Goal: Connect with others: Connect with others

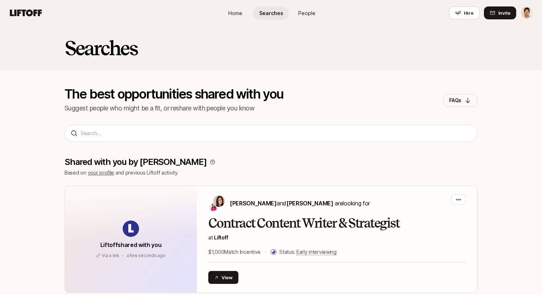
click at [305, 16] on span "People" at bounding box center [306, 13] width 17 height 8
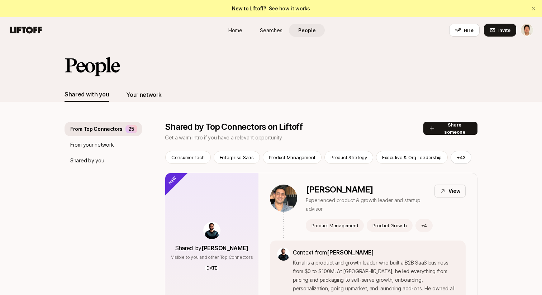
click at [155, 91] on div "Your network" at bounding box center [143, 94] width 35 height 9
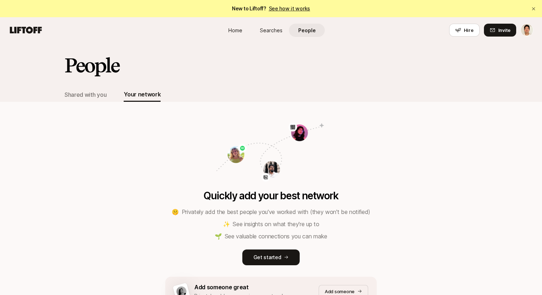
scroll to position [60, 0]
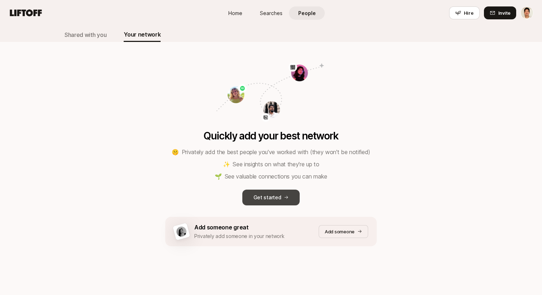
click at [267, 194] on p "Get started" at bounding box center [267, 197] width 28 height 9
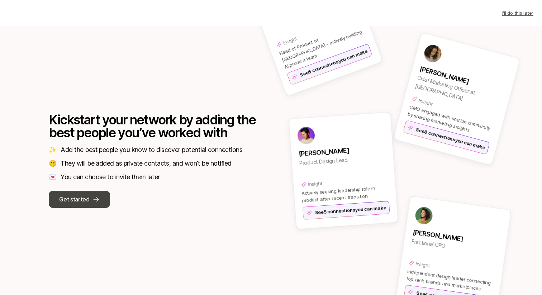
click at [96, 200] on icon at bounding box center [95, 199] width 7 height 7
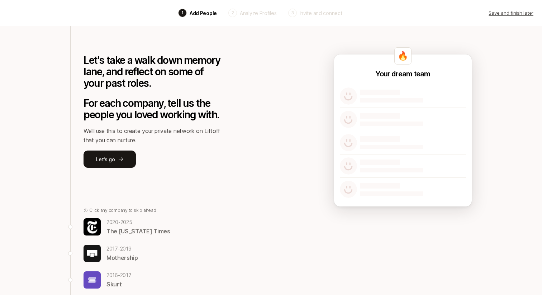
click at [256, 102] on div "Let's take a walk down memory lane, and reflect on some of your past roles. For…" at bounding box center [271, 217] width 413 height 383
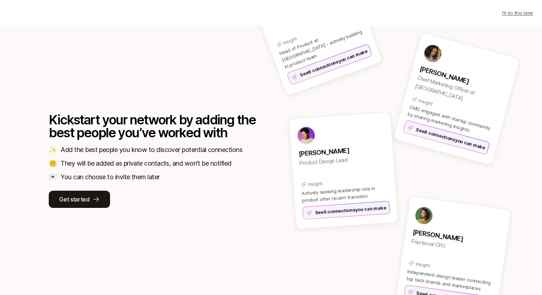
click at [142, 179] on p "You can choose to invite them later" at bounding box center [110, 177] width 99 height 10
click at [211, 214] on div "Kickstart your network by adding the best people you’ve worked with ✨ Add the b…" at bounding box center [271, 160] width 502 height 269
click at [349, 208] on div "See 5 connections you can make" at bounding box center [345, 210] width 87 height 19
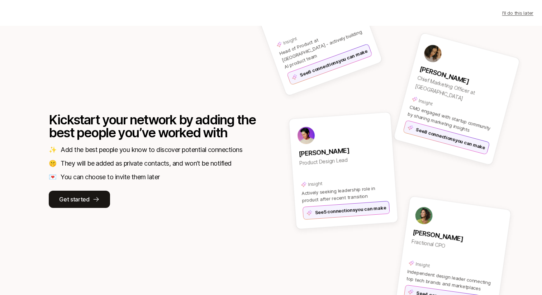
click at [438, 89] on div "Li Kawahata Chief Marketing Officer at HeyAI" at bounding box center [460, 86] width 92 height 54
click at [95, 196] on icon at bounding box center [95, 199] width 7 height 7
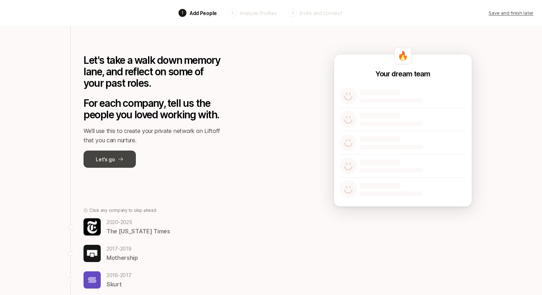
click at [109, 156] on button "Let's go" at bounding box center [110, 159] width 52 height 17
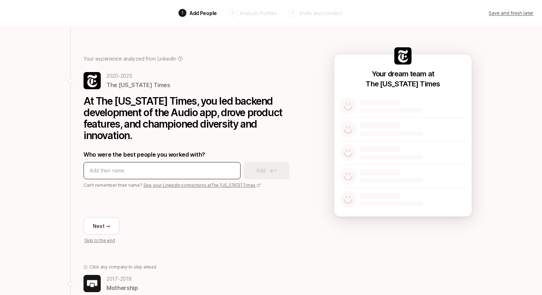
click at [126, 170] on input at bounding box center [162, 170] width 145 height 9
click at [182, 185] on link "See your LinkedIn connections at The New York Times" at bounding box center [202, 184] width 118 height 5
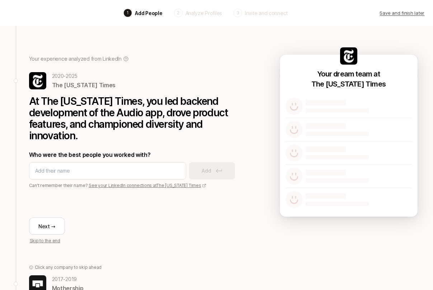
click at [317, 57] on div "Your dream team at The New York Times" at bounding box center [349, 135] width 138 height 162
click at [431, 39] on div "Back 1 Add People 2 Analyze Profiles 3 Invite and connect Save and finish later…" at bounding box center [216, 219] width 433 height 439
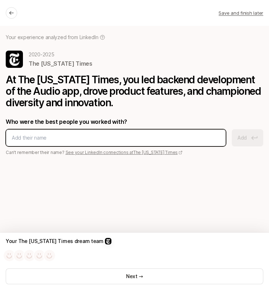
click at [140, 133] on input at bounding box center [116, 137] width 208 height 9
click at [158, 139] on input at bounding box center [116, 137] width 208 height 9
type input "[PERSON_NAME]"
click at [178, 136] on input at bounding box center [116, 137] width 208 height 9
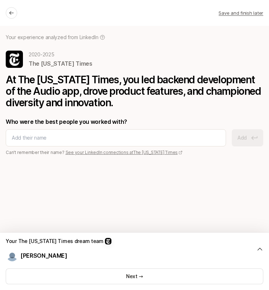
click at [262, 252] on div "Your The New York Times dream team Penina Kessler" at bounding box center [135, 246] width 258 height 29
click at [261, 247] on icon at bounding box center [260, 248] width 7 height 7
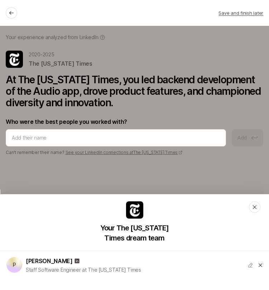
click at [254, 209] on icon at bounding box center [255, 207] width 6 height 6
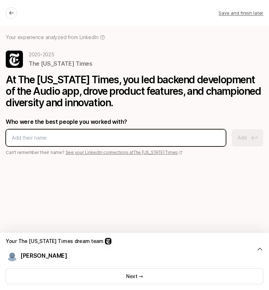
click at [158, 139] on input at bounding box center [116, 137] width 208 height 9
click at [121, 133] on input at bounding box center [116, 137] width 208 height 9
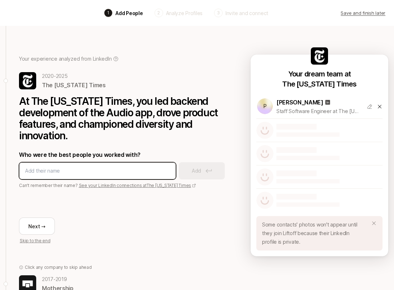
click at [90, 174] on input at bounding box center [97, 170] width 145 height 9
type input "[PERSON_NAME]"
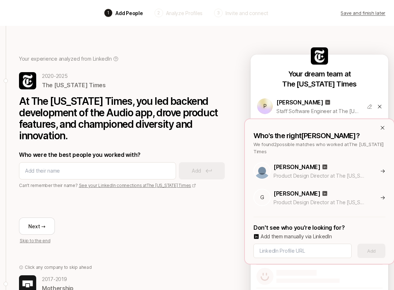
click at [383, 169] on icon at bounding box center [383, 171] width 4 height 4
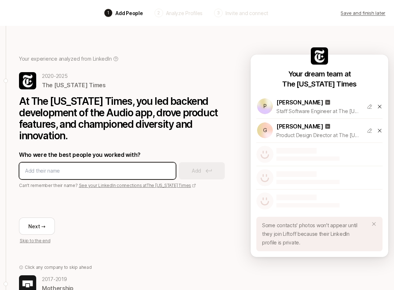
click at [93, 172] on input at bounding box center [97, 170] width 145 height 9
type input "[PERSON_NAME]"
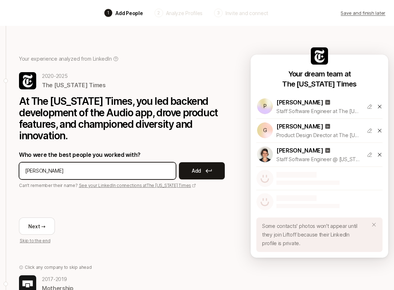
type input "Rimar Villasenor"
type input "Corey BEach"
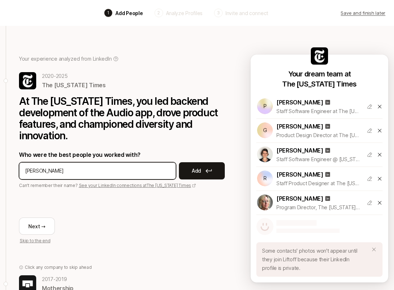
type input "bryan weber"
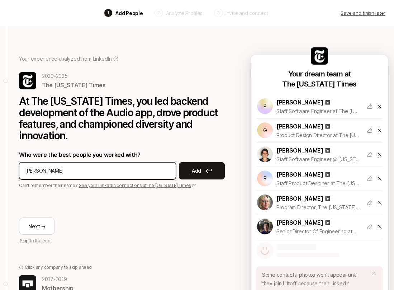
type input "Megan Howley"
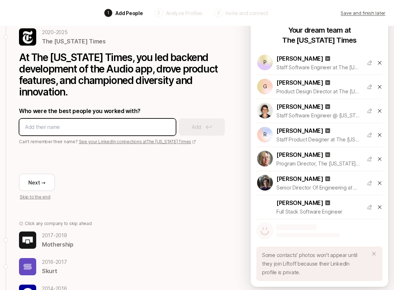
scroll to position [61, 0]
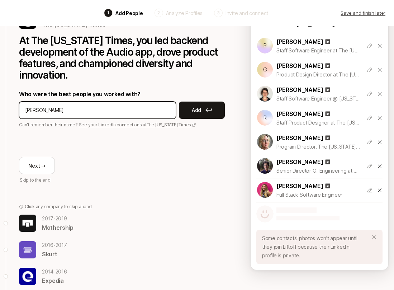
type input "[PERSON_NAME]"
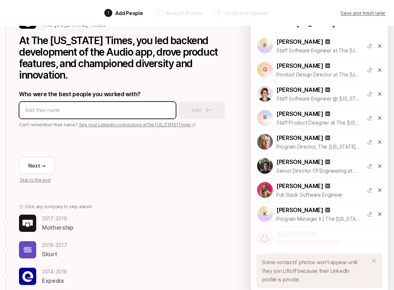
click at [150, 110] on input at bounding box center [97, 110] width 145 height 9
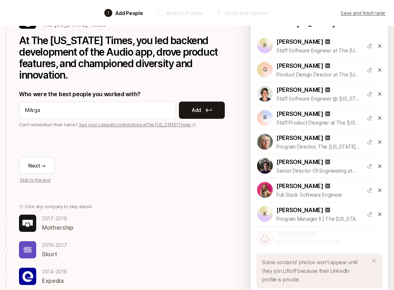
click at [376, 262] on icon at bounding box center [374, 261] width 6 height 6
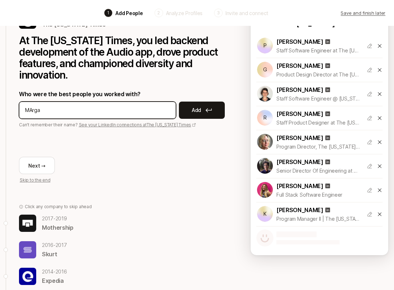
click at [121, 111] on input "MArga" at bounding box center [97, 110] width 145 height 9
type input "[PERSON_NAME]"
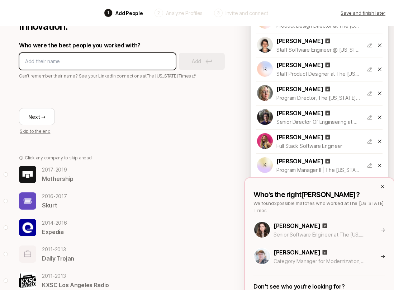
scroll to position [119, 0]
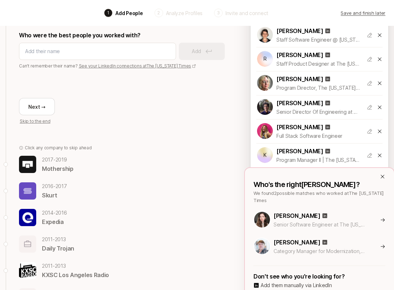
click at [382, 222] on icon at bounding box center [382, 220] width 5 height 6
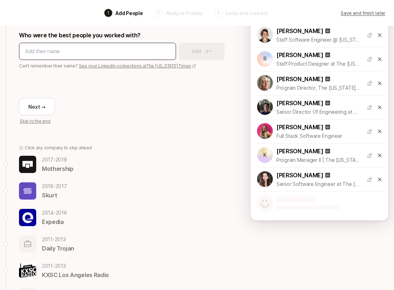
click at [138, 59] on div at bounding box center [97, 51] width 157 height 17
click at [132, 53] on input at bounding box center [97, 51] width 145 height 9
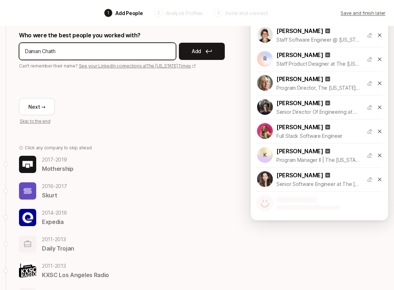
type input "[PERSON_NAME]"
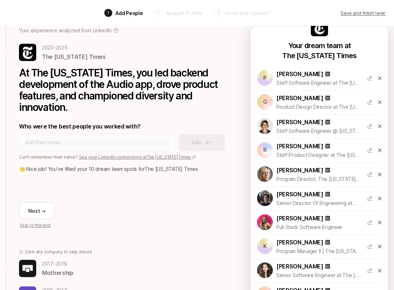
scroll to position [39, 0]
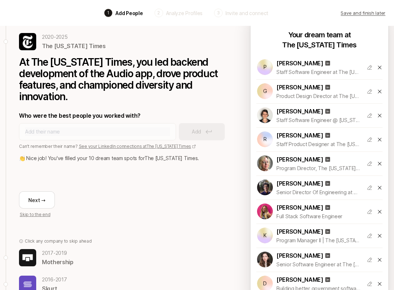
click at [86, 160] on p "👏 Nice job! You've filled your 10 dream team spots for The New York Times ." at bounding box center [126, 158] width 214 height 9
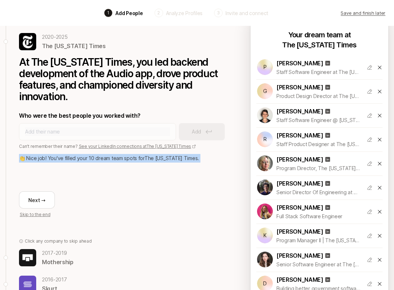
click at [86, 160] on p "👏 Nice job! You've filled your 10 dream team spots for The New York Times ." at bounding box center [126, 158] width 214 height 9
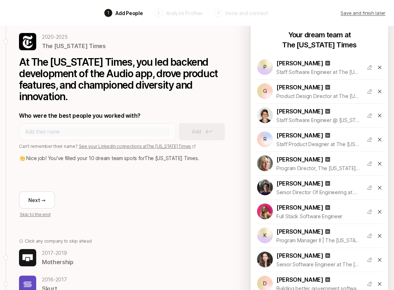
click at [187, 208] on div "Next →" at bounding box center [126, 199] width 214 height 17
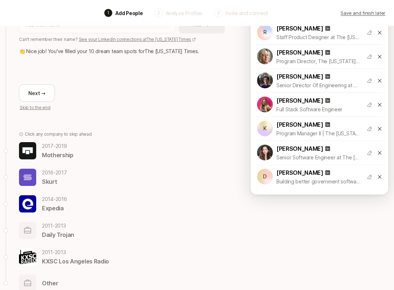
scroll to position [162, 0]
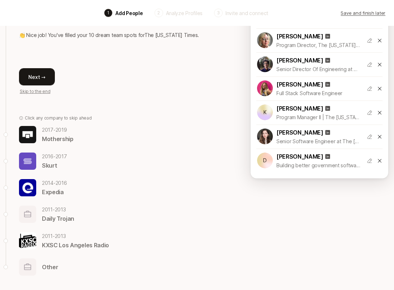
click at [44, 74] on button "Next →" at bounding box center [37, 76] width 36 height 17
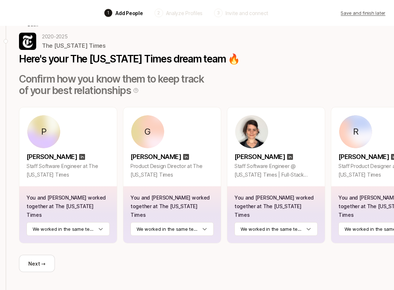
scroll to position [29, 0]
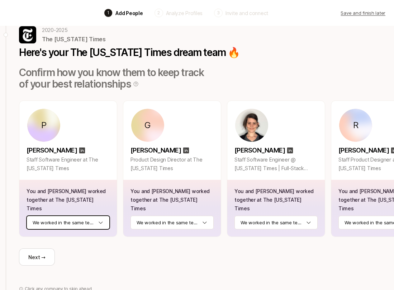
click at [89, 215] on html "Back 1 Add People 2 Analyze Profiles 3 Invite and connect Save and finish later…" at bounding box center [197, 116] width 394 height 290
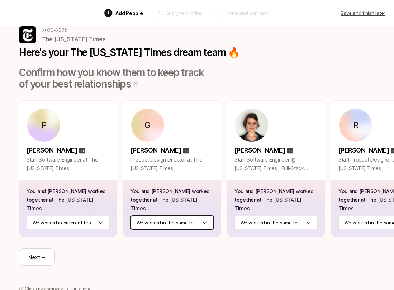
click at [172, 216] on html "Back 1 Add People 2 Analyze Profiles 3 Invite and connect Save and finish later…" at bounding box center [197, 116] width 394 height 290
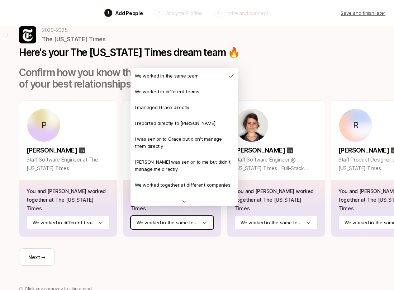
click at [263, 83] on html "Back 1 Add People 2 Analyze Profiles 3 Invite and connect Save and finish later…" at bounding box center [197, 116] width 394 height 290
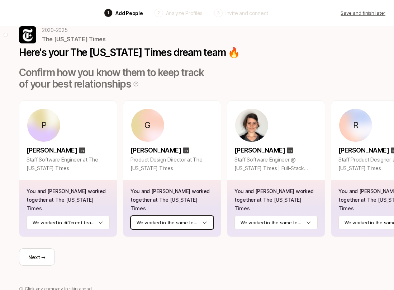
scroll to position [41, 0]
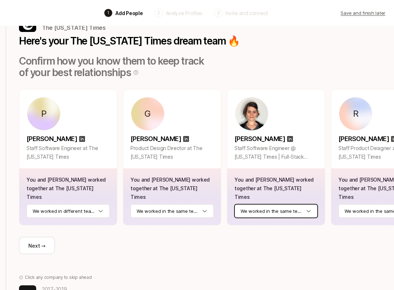
click at [264, 208] on html "Back 1 Add People 2 Analyze Profiles 3 Invite and connect Save and finish later…" at bounding box center [197, 104] width 394 height 290
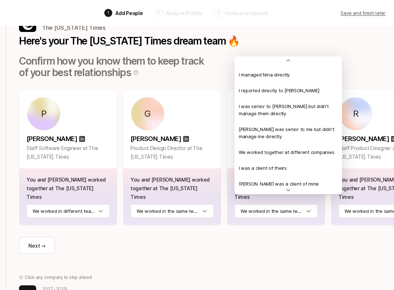
scroll to position [27, 0]
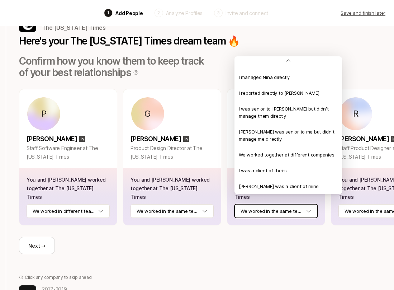
click at [281, 222] on html "Back 1 Add People 2 Analyze Profiles 3 Invite and connect Save and finish later…" at bounding box center [197, 104] width 394 height 290
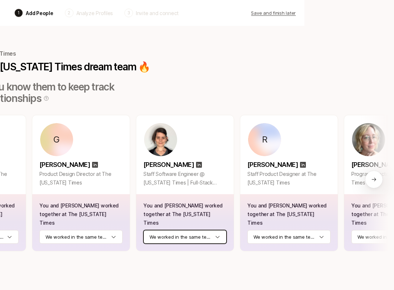
scroll to position [0, 0]
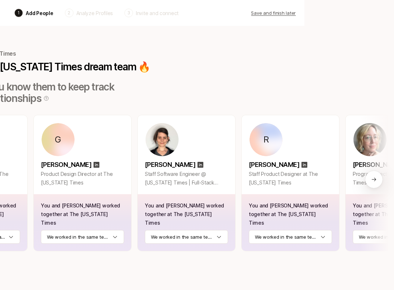
click at [295, 148] on div "R Rimar Villaseñor Staff Product Designer at The New York Times" at bounding box center [290, 154] width 97 height 79
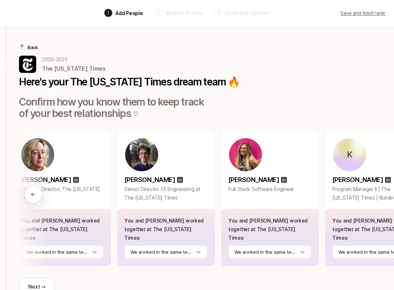
click at [32, 195] on div at bounding box center [33, 194] width 17 height 17
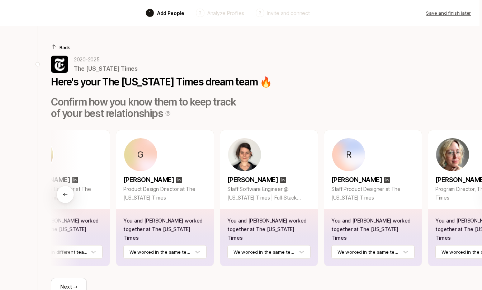
scroll to position [0, 32]
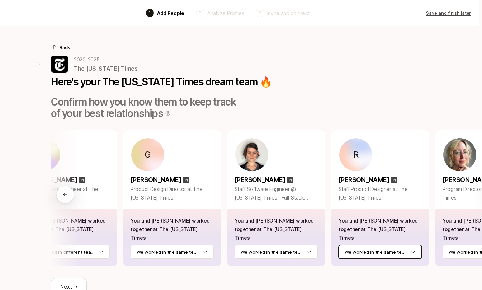
click at [378, 242] on html "Back 1 Add People 2 Analyze Profiles 3 Invite and connect Save and finish later…" at bounding box center [238, 145] width 482 height 290
click at [326, 74] on html "Back 1 Add People 2 Analyze Profiles 3 Invite and connect Save and finish later…" at bounding box center [238, 145] width 482 height 290
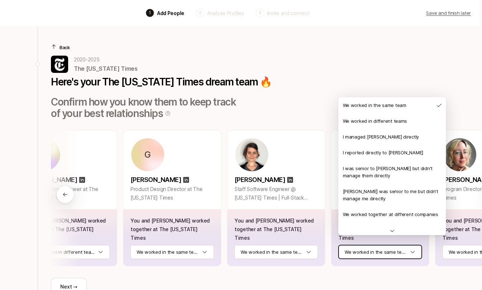
click at [353, 244] on html "Back 1 Add People 2 Analyze Profiles 3 Invite and connect Save and finish later…" at bounding box center [238, 145] width 482 height 290
click at [372, 89] on html "Back 1 Add People 2 Analyze Profiles 3 Invite and connect Save and finish later…" at bounding box center [238, 145] width 482 height 290
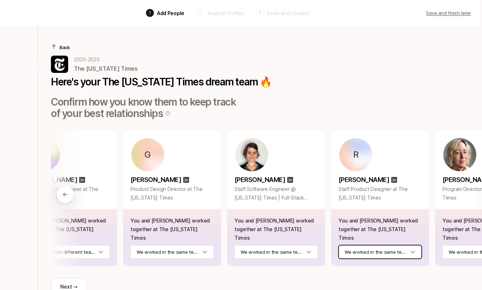
scroll to position [0, 0]
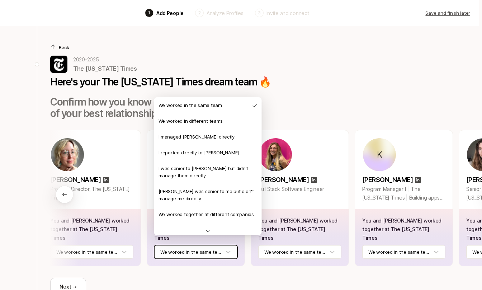
click at [195, 241] on html "Back 1 Add People 2 Analyze Profiles 3 Invite and connect Save and finish later…" at bounding box center [238, 145] width 482 height 290
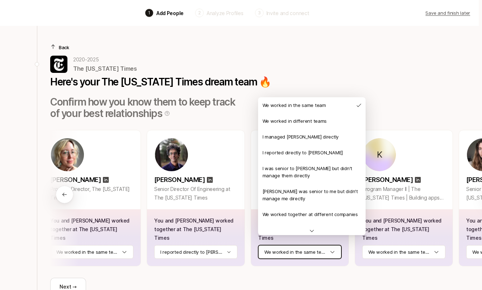
click at [318, 241] on html "Back 1 Add People 2 Analyze Profiles 3 Invite and connect Save and finish later…" at bounding box center [238, 145] width 482 height 290
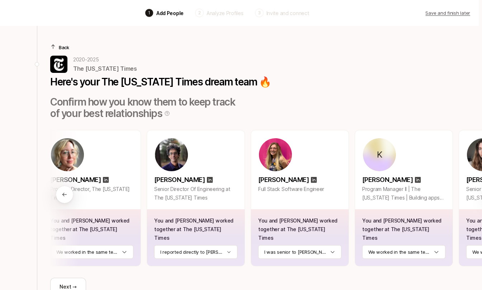
click at [61, 186] on div at bounding box center [64, 194] width 17 height 17
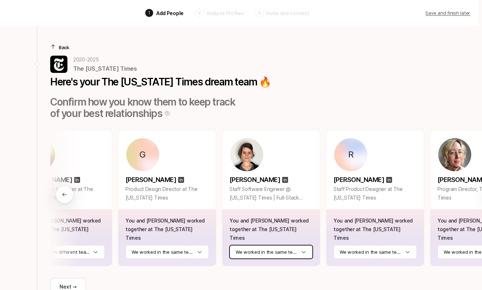
click at [287, 237] on html "Back 1 Add People 2 Analyze Profiles 3 Invite and connect Save and finish later…" at bounding box center [238, 145] width 482 height 290
click at [440, 181] on p "[PERSON_NAME]" at bounding box center [462, 180] width 51 height 10
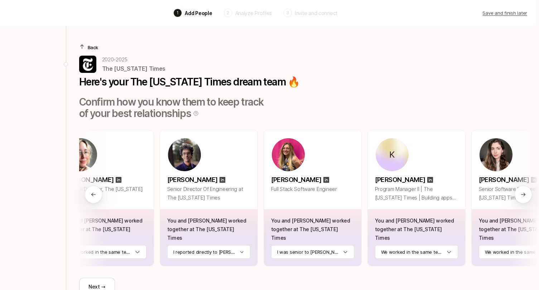
click at [514, 193] on div at bounding box center [523, 198] width 29 height 136
click at [518, 191] on div at bounding box center [523, 194] width 17 height 17
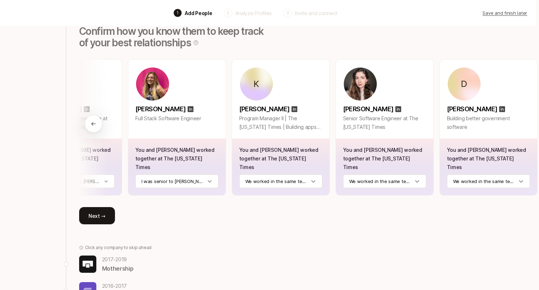
click at [95, 207] on button "Next →" at bounding box center [97, 215] width 36 height 17
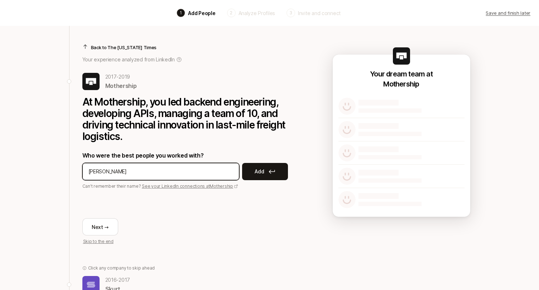
type input "[PERSON_NAME]"
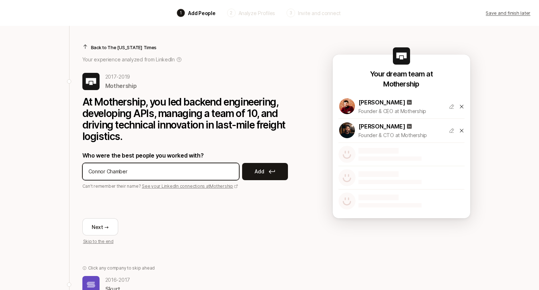
type input "[PERSON_NAME] [PERSON_NAME]"
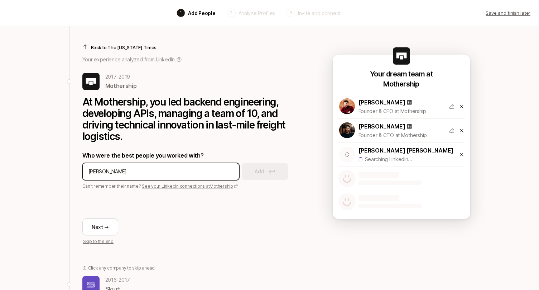
type input "[PERSON_NAME]"
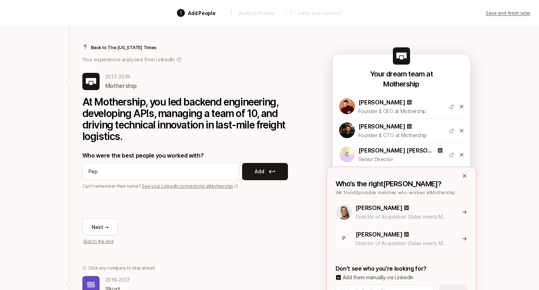
click at [462, 212] on icon at bounding box center [464, 212] width 5 height 6
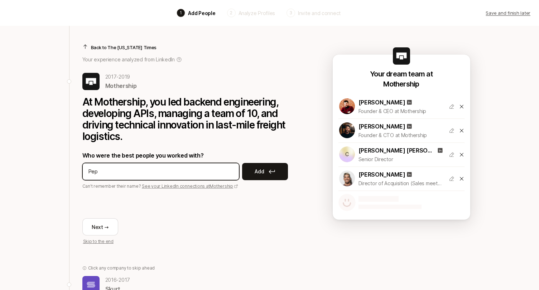
click at [177, 172] on input "Pep" at bounding box center [161, 171] width 145 height 9
type input "Peppy sisay"
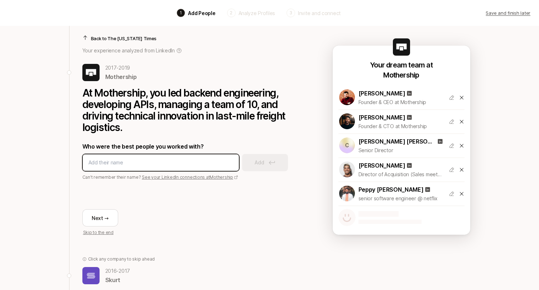
scroll to position [8, 0]
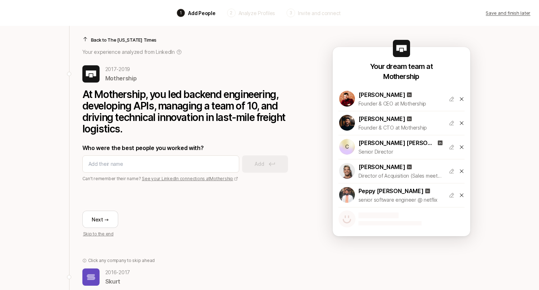
click at [152, 177] on link "See your LinkedIn connections at Mothership" at bounding box center [190, 178] width 96 height 5
click at [123, 171] on div at bounding box center [160, 163] width 157 height 17
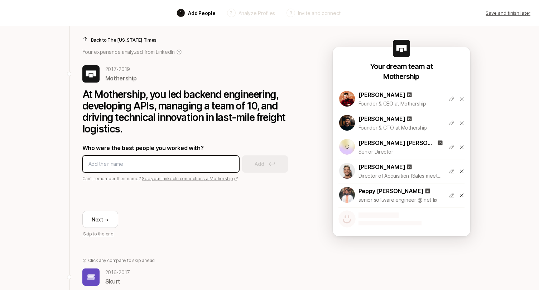
click at [116, 160] on input at bounding box center [161, 163] width 145 height 9
type input "Brad carr"
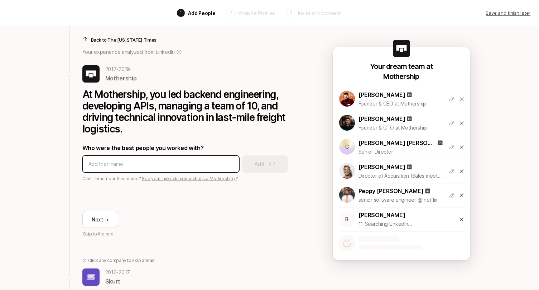
type input "l"
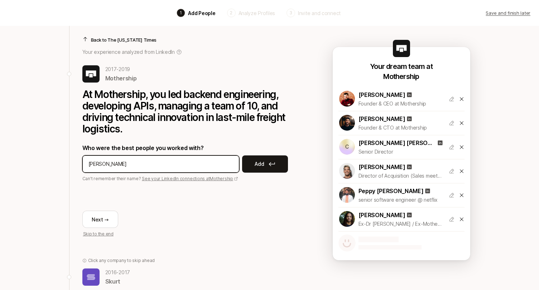
type input "linus phan"
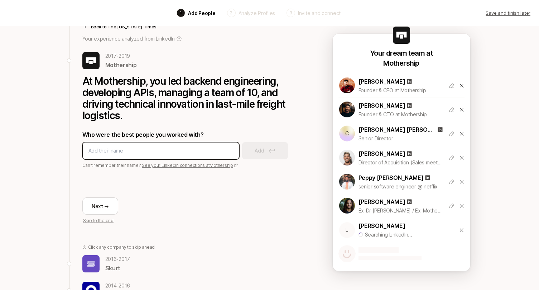
scroll to position [20, 0]
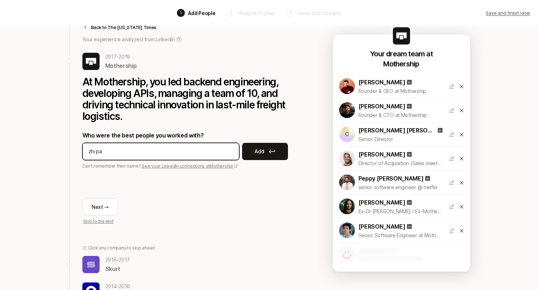
type input "zhi pan"
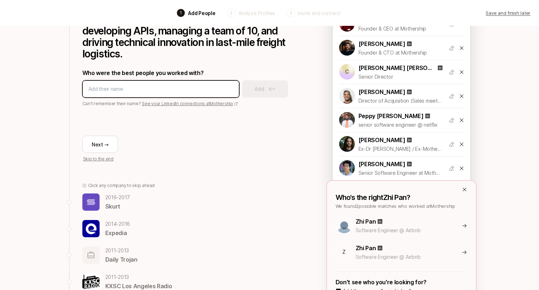
scroll to position [84, 0]
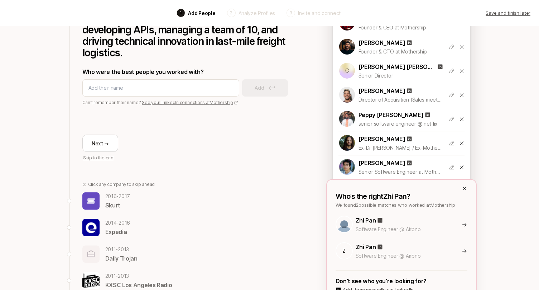
click at [460, 223] on div "Zhi Pan" at bounding box center [419, 219] width 127 height 9
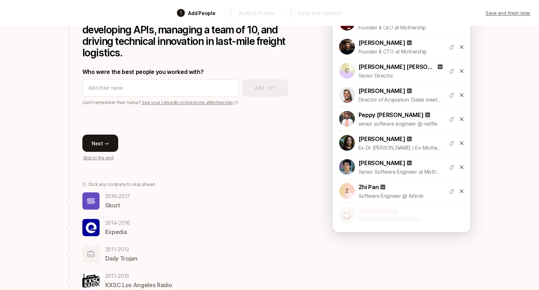
click at [88, 138] on button "Next →" at bounding box center [100, 142] width 36 height 17
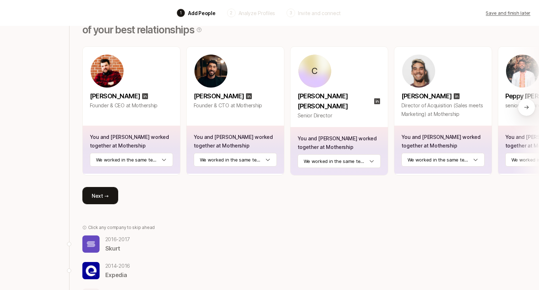
click at [100, 191] on button "Next →" at bounding box center [100, 195] width 36 height 17
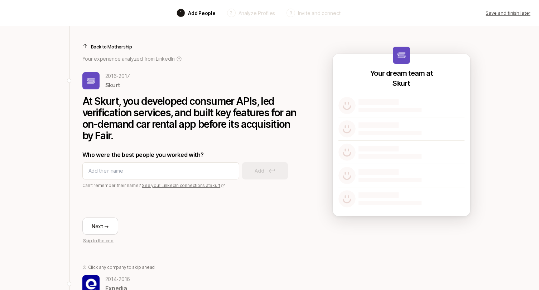
scroll to position [0, 0]
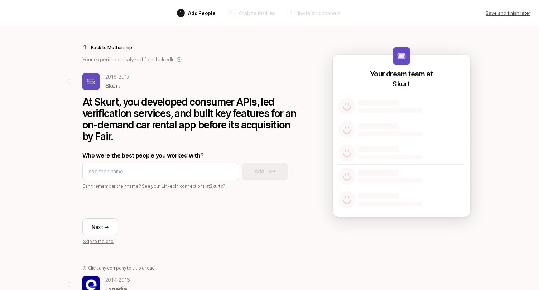
click at [105, 238] on p "Skip to the end" at bounding box center [190, 241] width 214 height 6
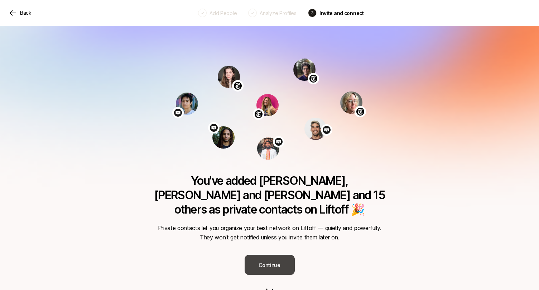
click at [276, 254] on button "Continue" at bounding box center [270, 264] width 50 height 20
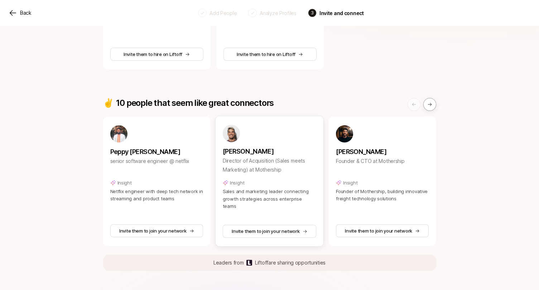
scroll to position [207, 0]
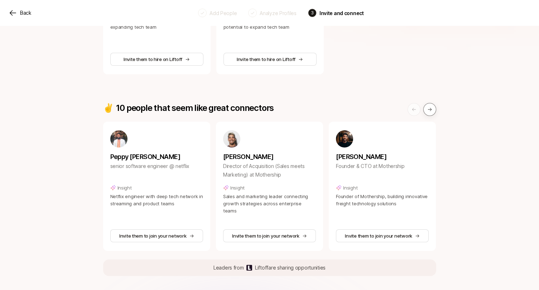
click at [433, 111] on button at bounding box center [430, 109] width 13 height 13
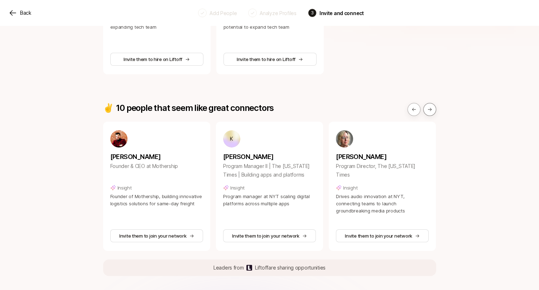
click at [433, 111] on button at bounding box center [430, 109] width 13 height 13
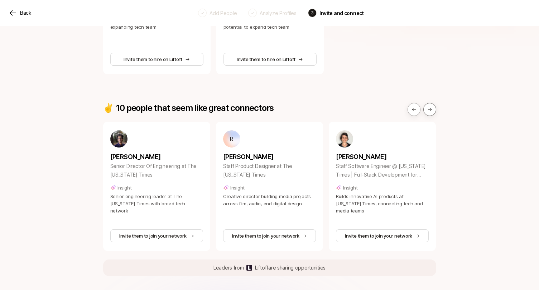
click at [433, 111] on button at bounding box center [430, 109] width 13 height 13
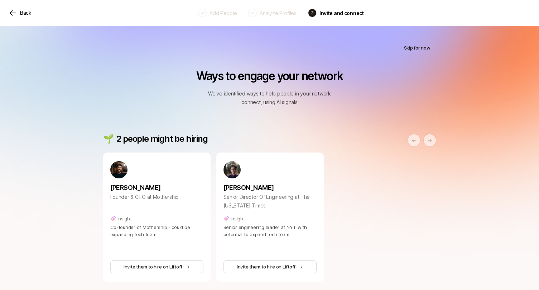
scroll to position [18, 0]
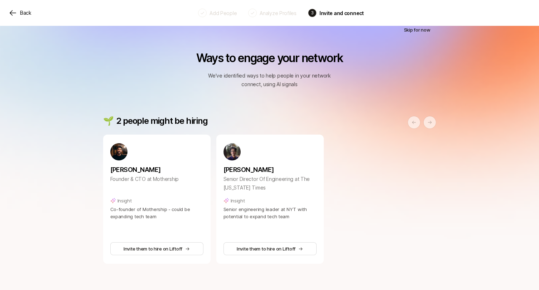
click at [434, 122] on button at bounding box center [430, 122] width 13 height 13
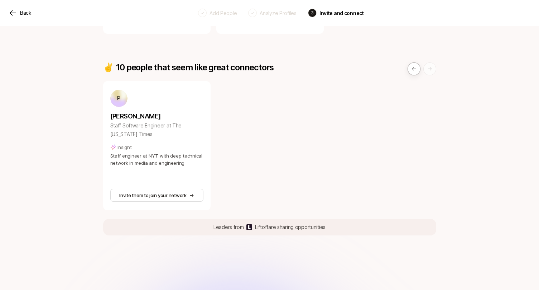
scroll to position [249, 0]
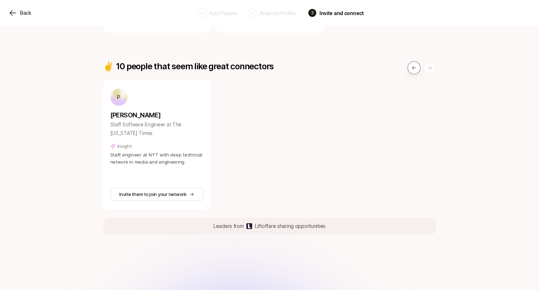
click at [412, 66] on icon at bounding box center [414, 67] width 5 height 5
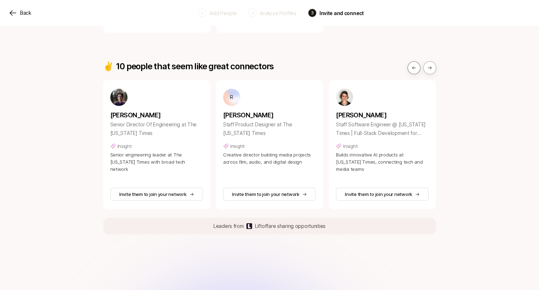
click at [412, 66] on icon at bounding box center [414, 67] width 5 height 5
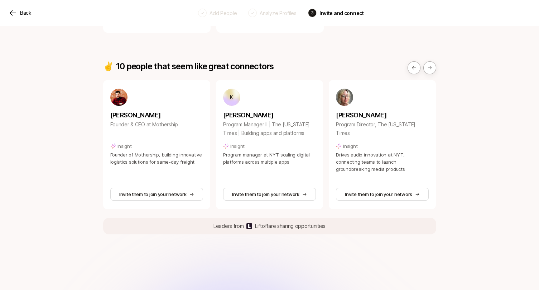
click at [439, 67] on div "Skip for now Ways to engage your network We've identified ways to help people i…" at bounding box center [269, 94] width 539 height 634
click at [420, 65] on div at bounding box center [422, 67] width 29 height 13
click at [413, 68] on icon at bounding box center [414, 67] width 4 height 3
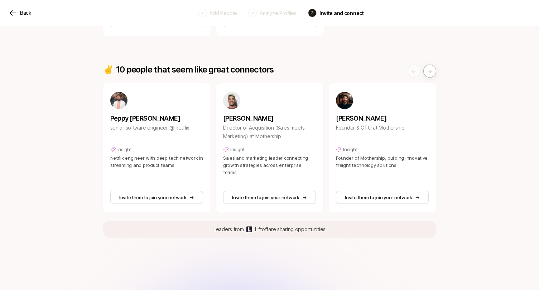
scroll to position [241, 0]
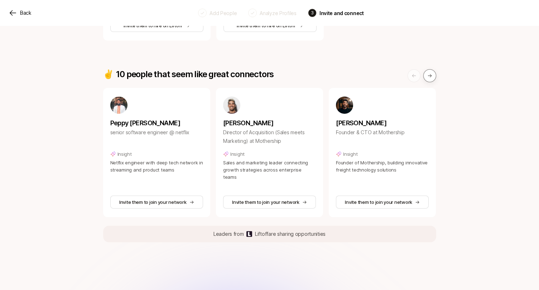
click at [428, 76] on icon at bounding box center [430, 75] width 5 height 5
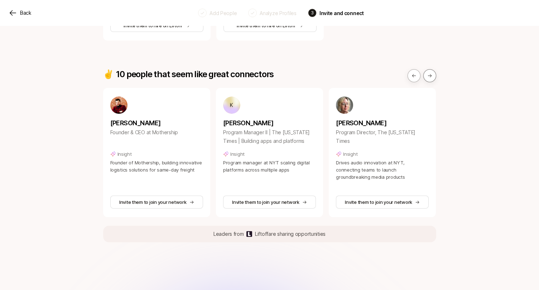
click at [428, 76] on icon at bounding box center [430, 75] width 5 height 5
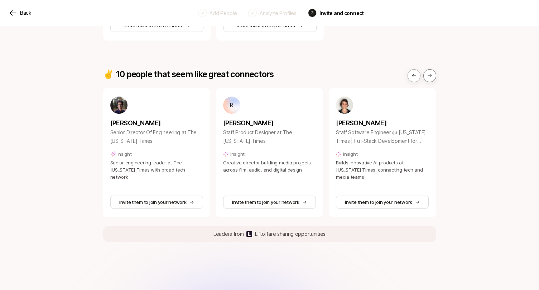
click at [428, 76] on icon at bounding box center [430, 75] width 5 height 5
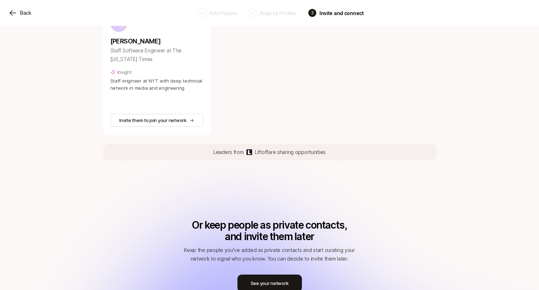
scroll to position [370, 0]
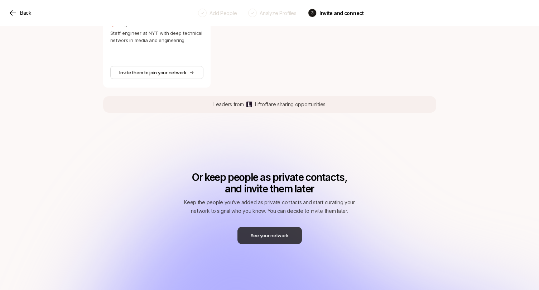
click at [274, 239] on button "See your network" at bounding box center [270, 234] width 65 height 17
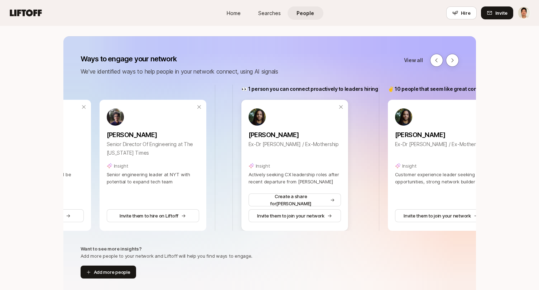
scroll to position [75, 0]
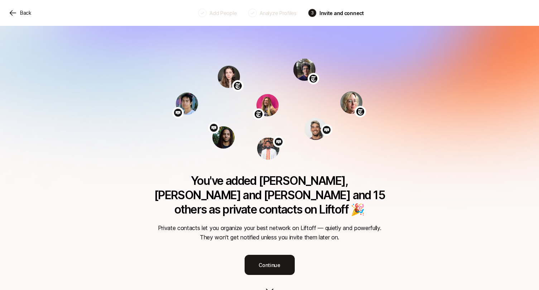
click at [288, 237] on div "You've added Linus, Margaret and Brad and 15 others as private contacts on Lift…" at bounding box center [270, 291] width 237 height 466
click at [281, 254] on button "Continue" at bounding box center [270, 264] width 50 height 20
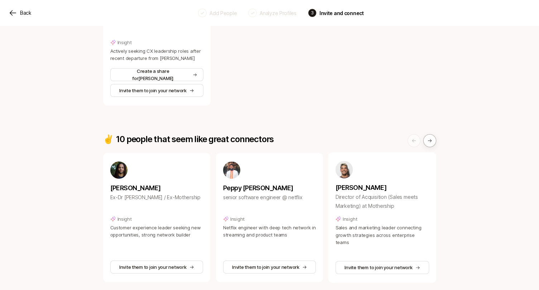
scroll to position [348, 0]
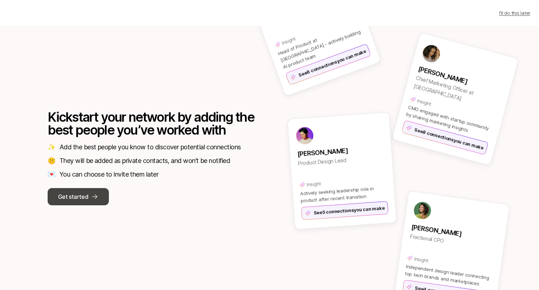
click at [102, 202] on button "Get started" at bounding box center [78, 196] width 61 height 17
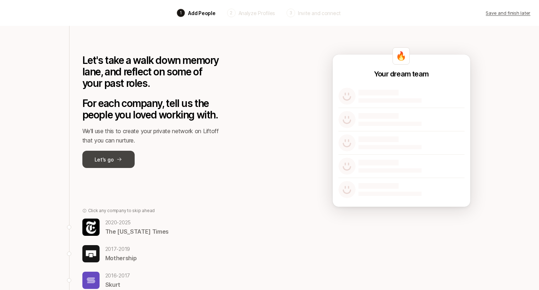
click at [118, 161] on icon at bounding box center [119, 159] width 6 height 6
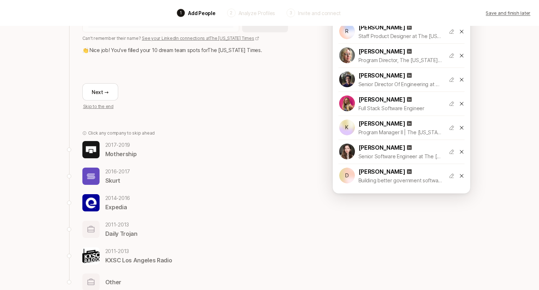
click at [116, 170] on p "[DATE] - [DATE]" at bounding box center [117, 171] width 25 height 9
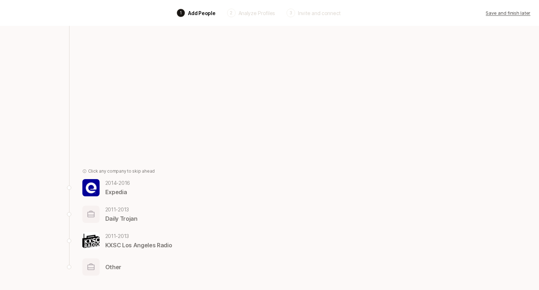
scroll to position [97, 0]
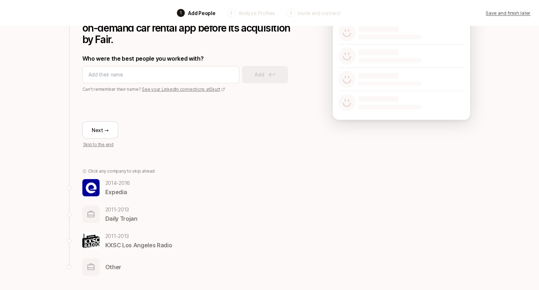
click at [116, 189] on p "Expedia" at bounding box center [117, 191] width 25 height 9
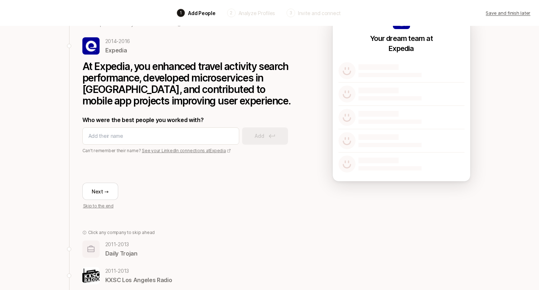
scroll to position [0, 0]
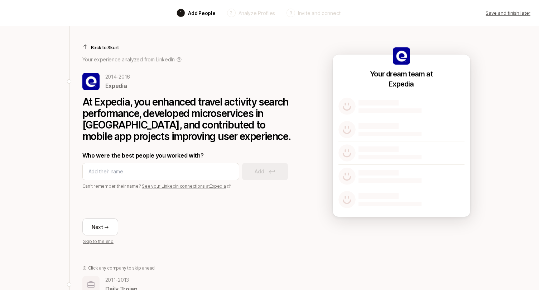
click at [502, 14] on p "Save and finish later" at bounding box center [508, 12] width 45 height 7
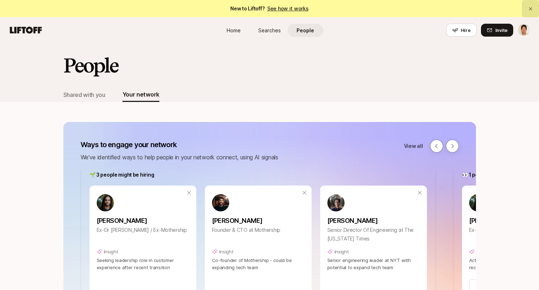
click at [535, 11] on button at bounding box center [530, 8] width 17 height 17
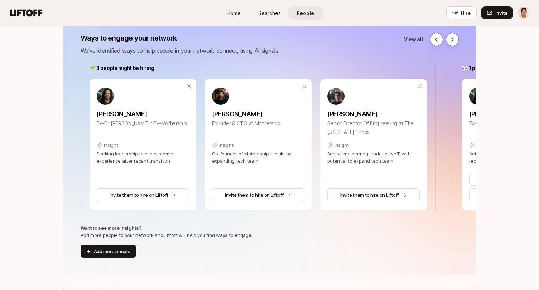
scroll to position [77, 0]
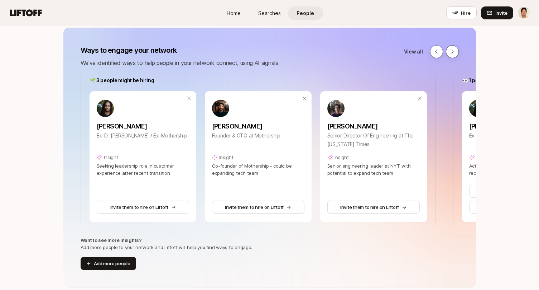
click at [452, 51] on icon at bounding box center [453, 52] width 6 height 6
click at [451, 57] on button at bounding box center [452, 51] width 13 height 13
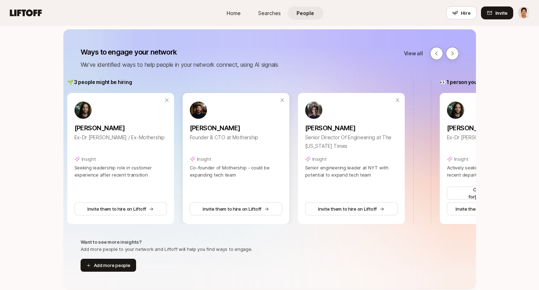
scroll to position [0, 0]
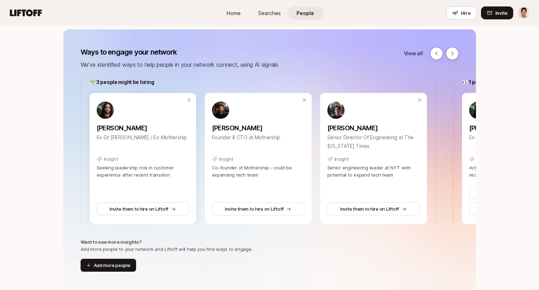
click at [135, 174] on p "Seeking leadership role in customer experience after recent transition" at bounding box center [143, 171] width 92 height 14
copy p "Seeking leadership role in customer experience after recent transition"
